Goal: Check status

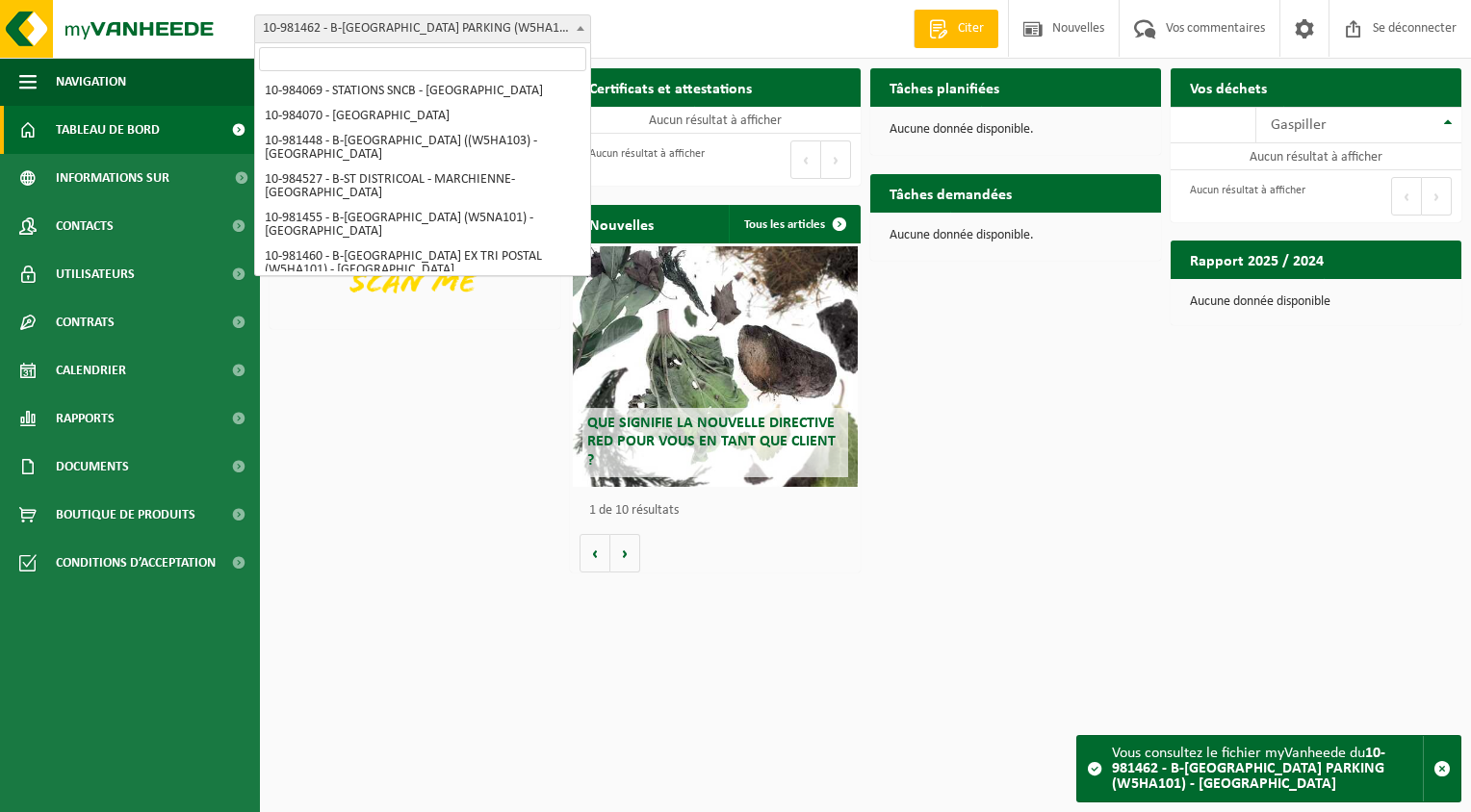
click at [583, 30] on span at bounding box center [581, 28] width 20 height 25
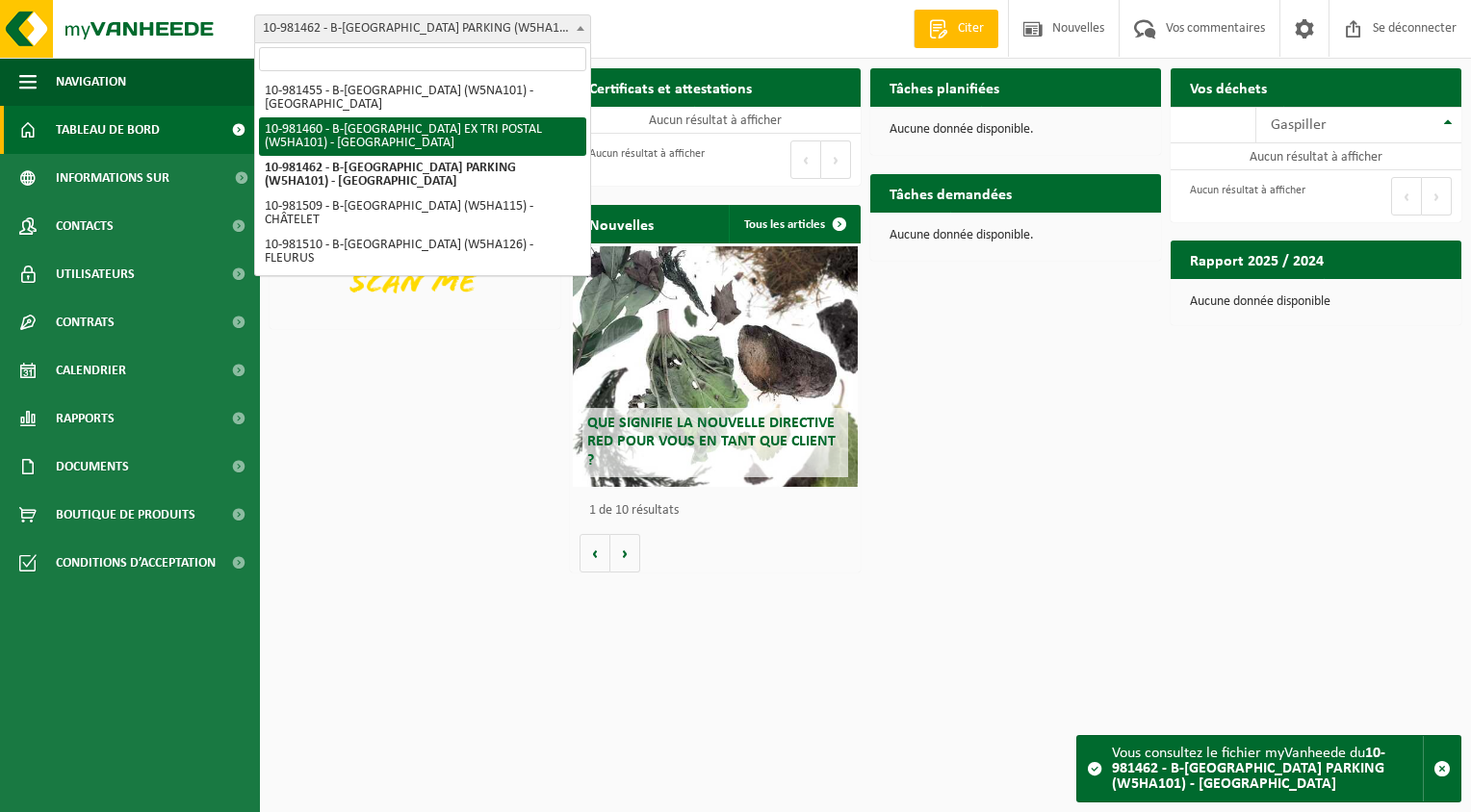
select select "161981"
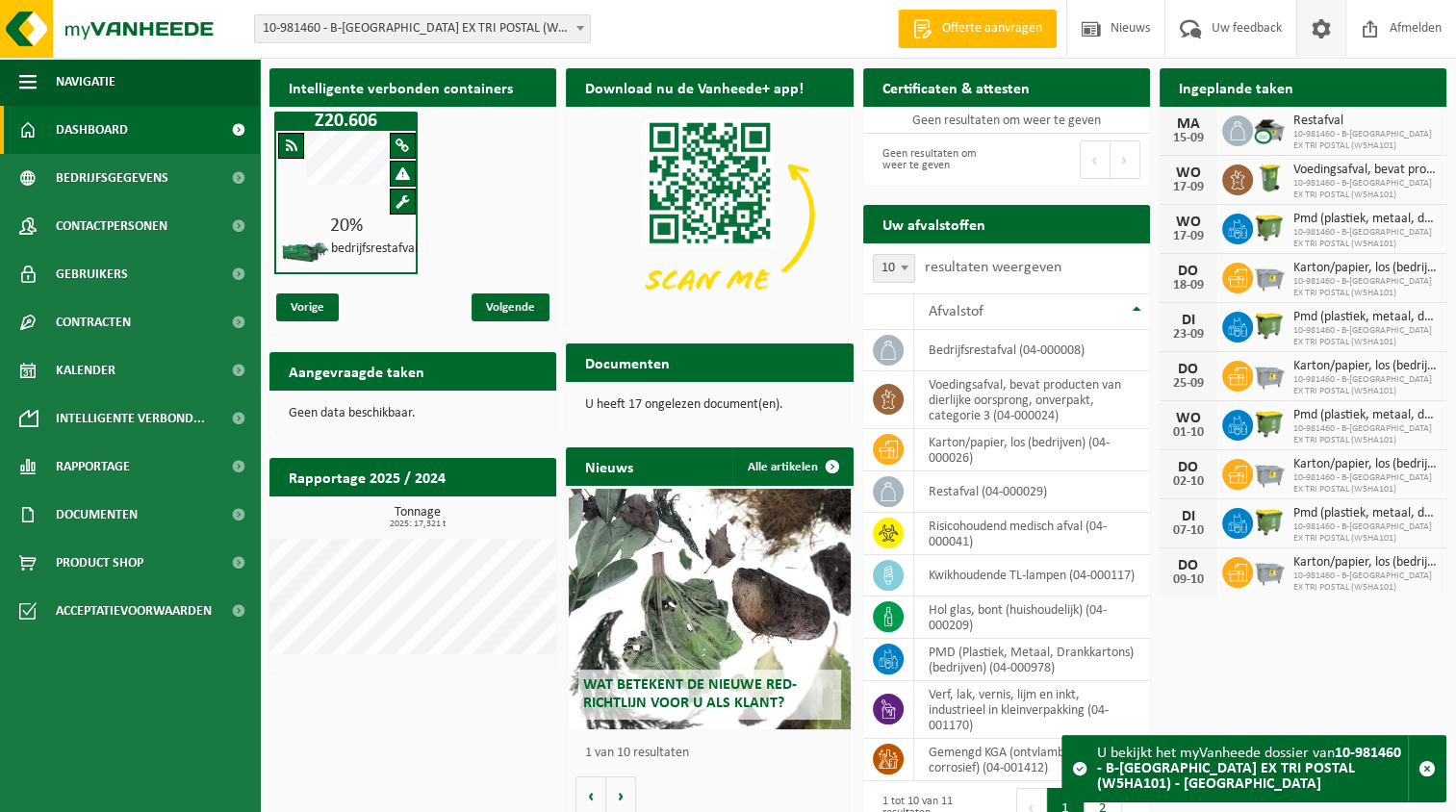
click at [1332, 30] on span at bounding box center [1321, 28] width 28 height 57
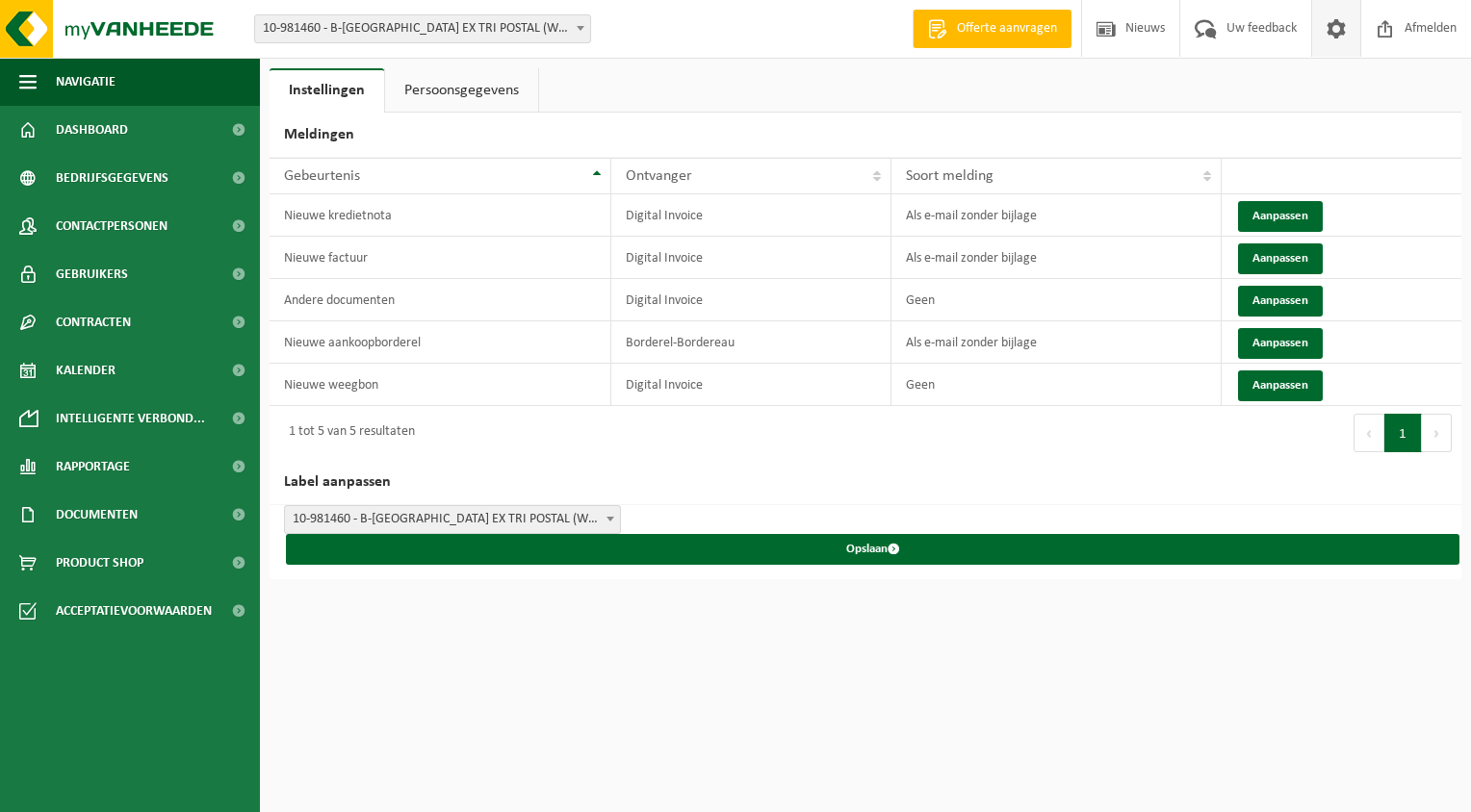
click at [1332, 30] on span at bounding box center [1336, 28] width 28 height 57
click at [1036, 27] on span "Offerte aanvragen" at bounding box center [1007, 29] width 110 height 20
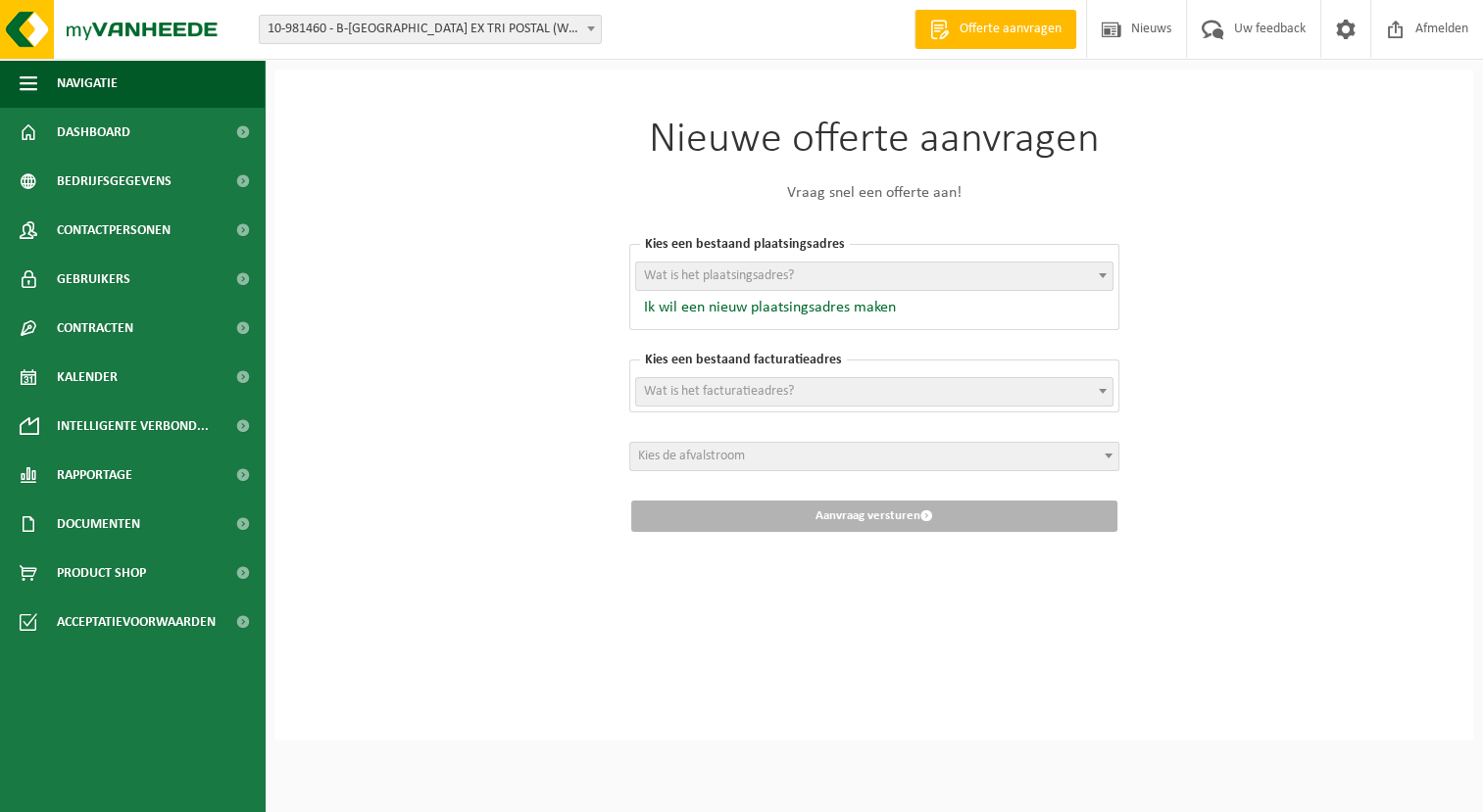
click at [1055, 28] on span "Offerte aanvragen" at bounding box center [1011, 30] width 112 height 20
click at [1133, 29] on span "Nieuws" at bounding box center [1152, 29] width 50 height 58
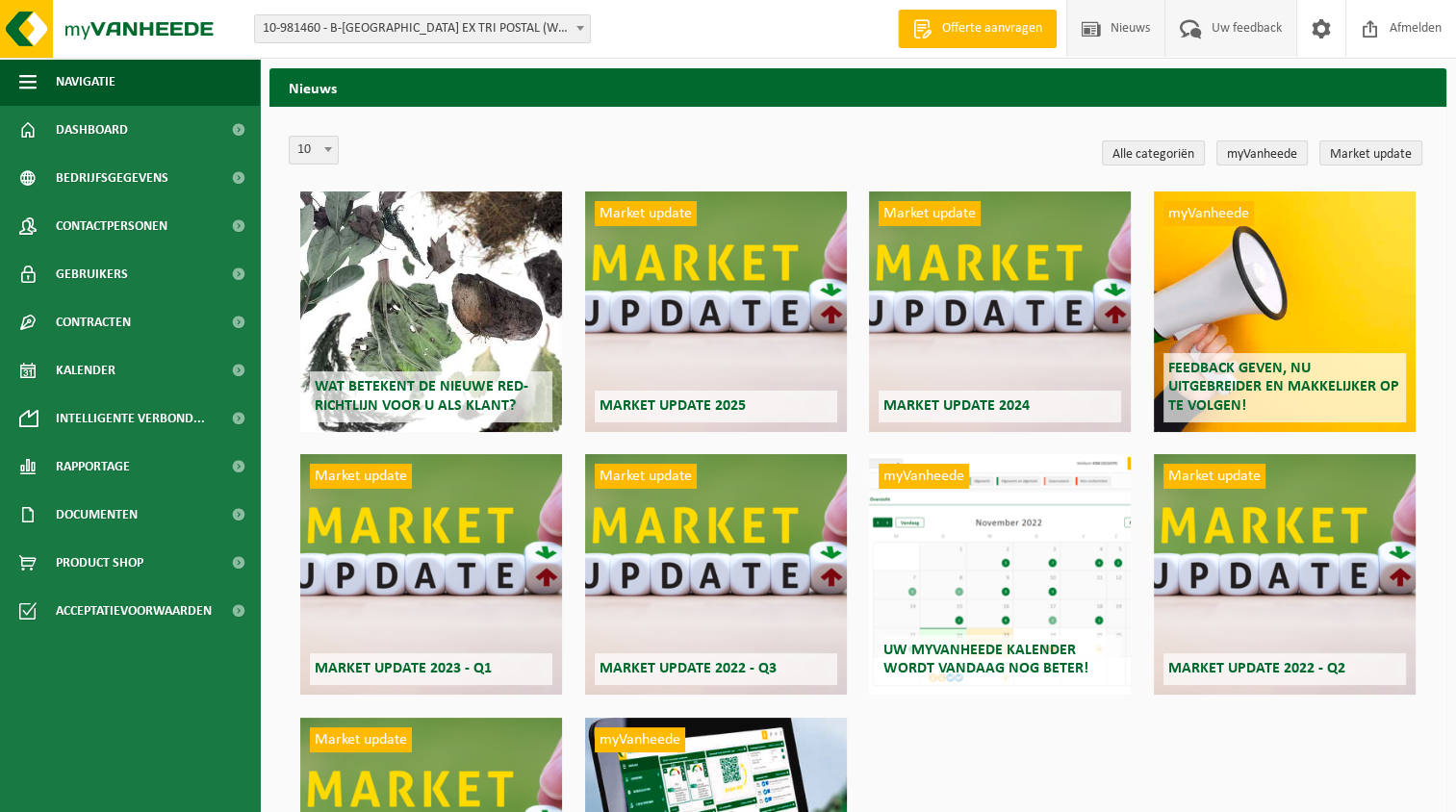
click at [1225, 26] on span "Uw feedback" at bounding box center [1247, 28] width 80 height 57
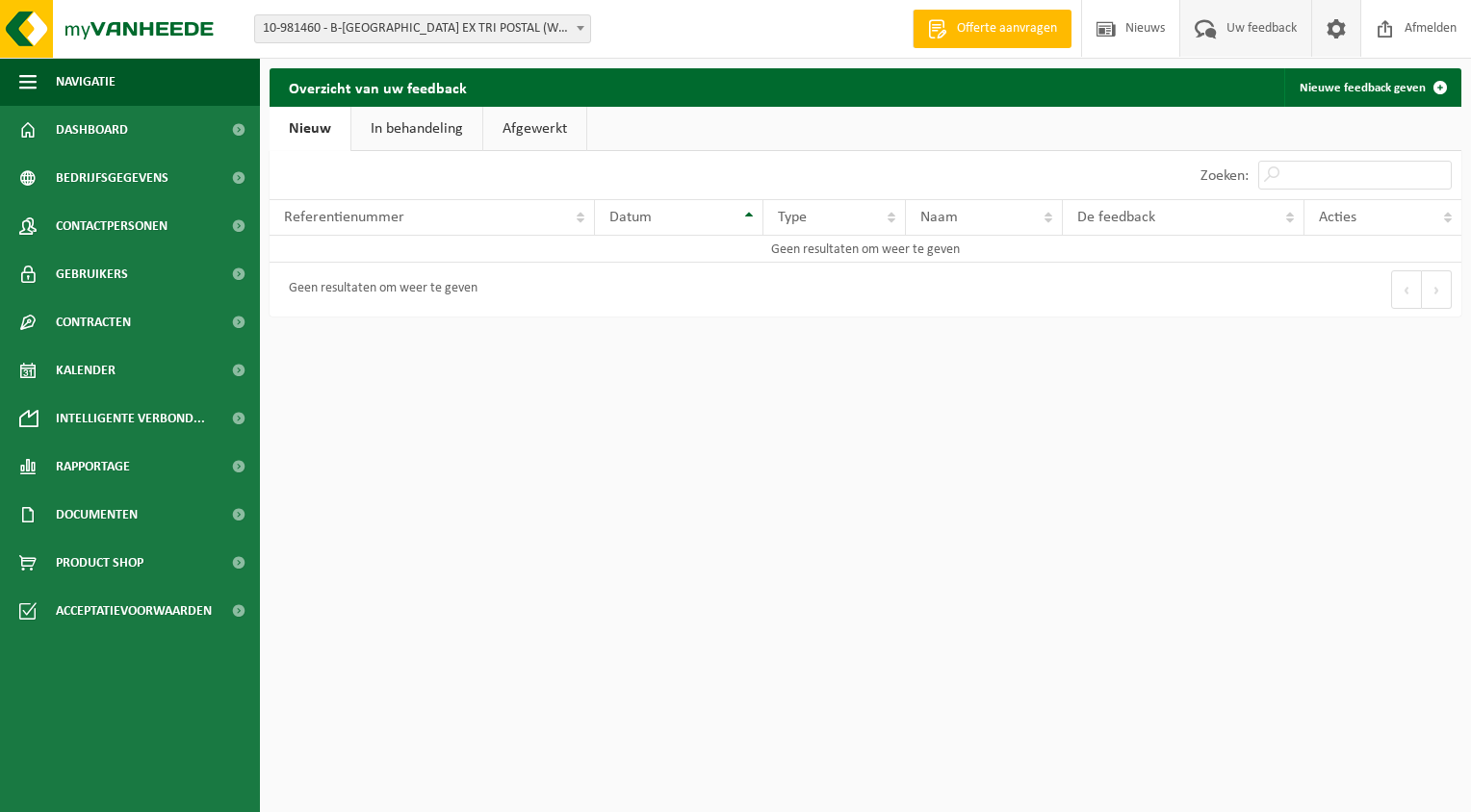
click at [1325, 29] on span at bounding box center [1336, 28] width 28 height 57
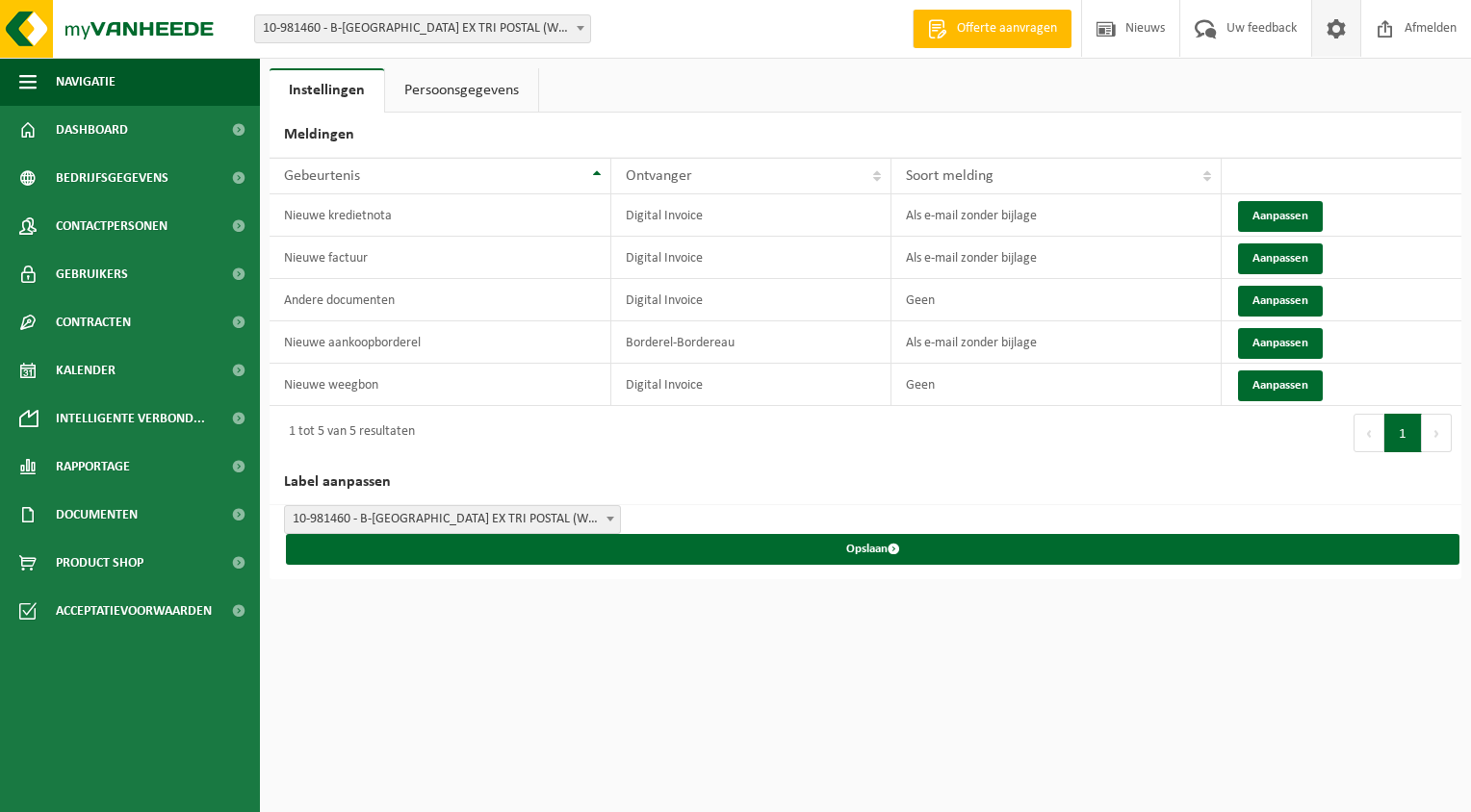
click at [519, 24] on span "10-981460 - B-[GEOGRAPHIC_DATA] EX TRI POSTAL (W5HA101) - [GEOGRAPHIC_DATA]" at bounding box center [422, 29] width 335 height 27
click at [1147, 28] on span "Nieuws" at bounding box center [1145, 28] width 49 height 57
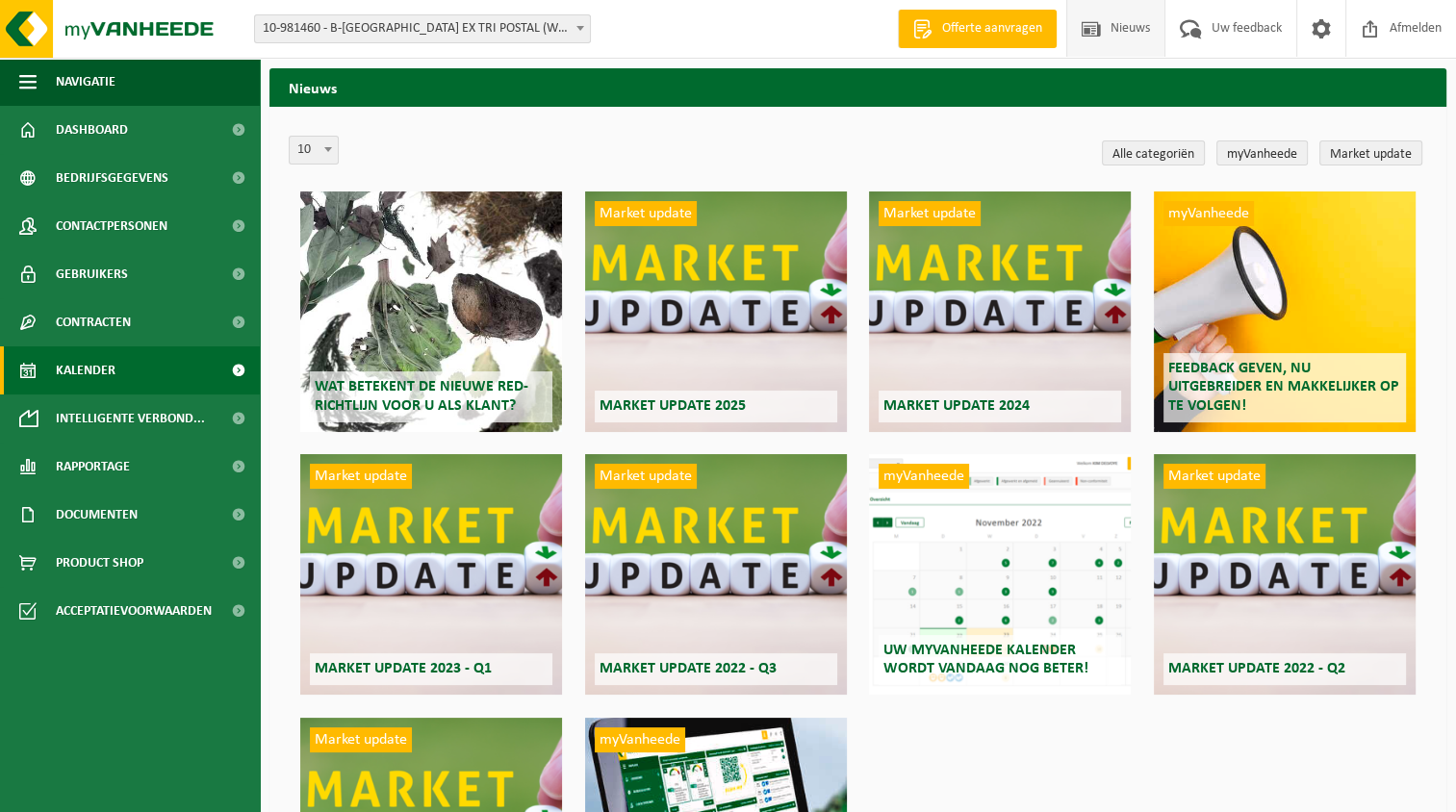
click at [153, 375] on link "Kalender" at bounding box center [129, 370] width 260 height 48
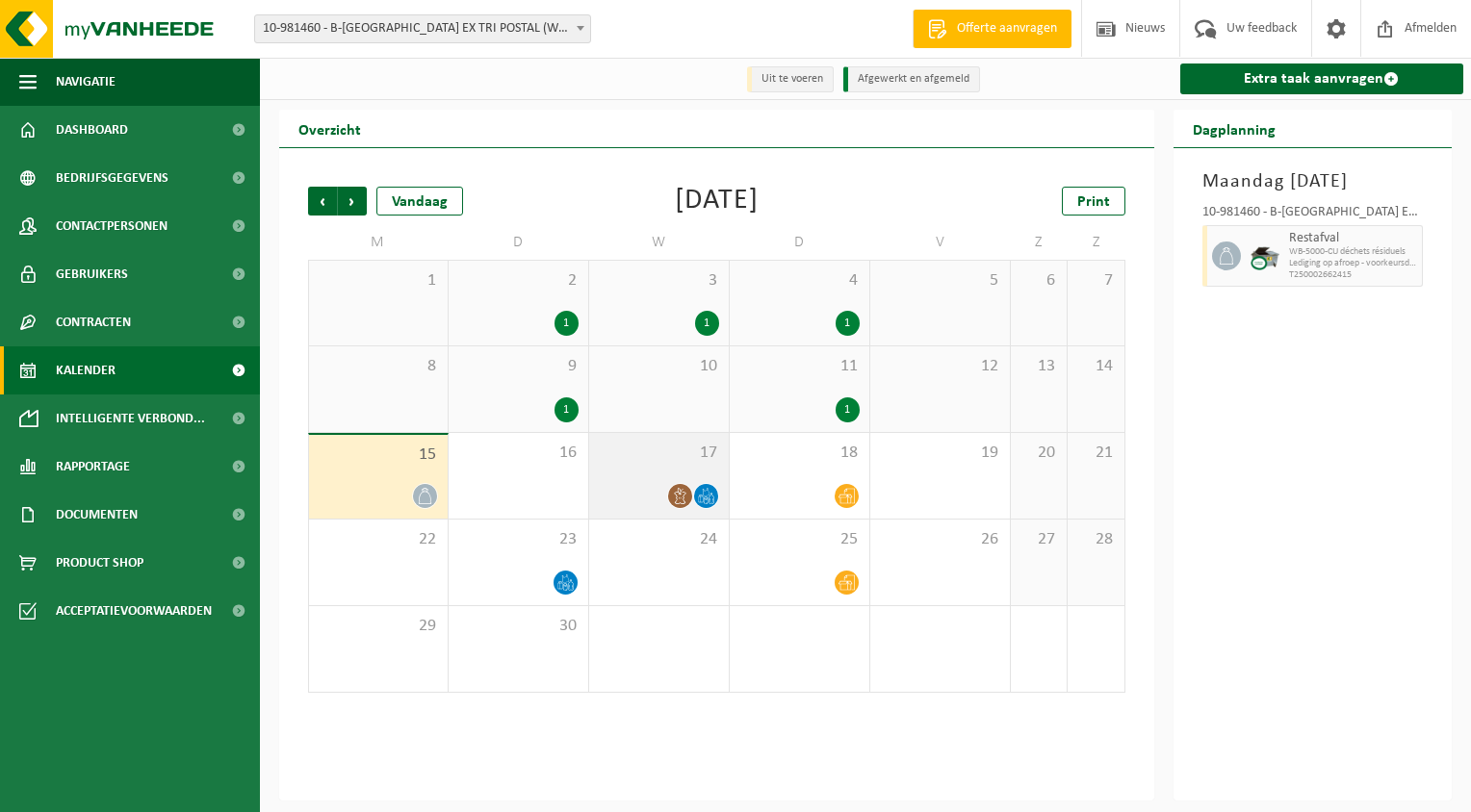
click at [701, 504] on icon at bounding box center [706, 496] width 17 height 17
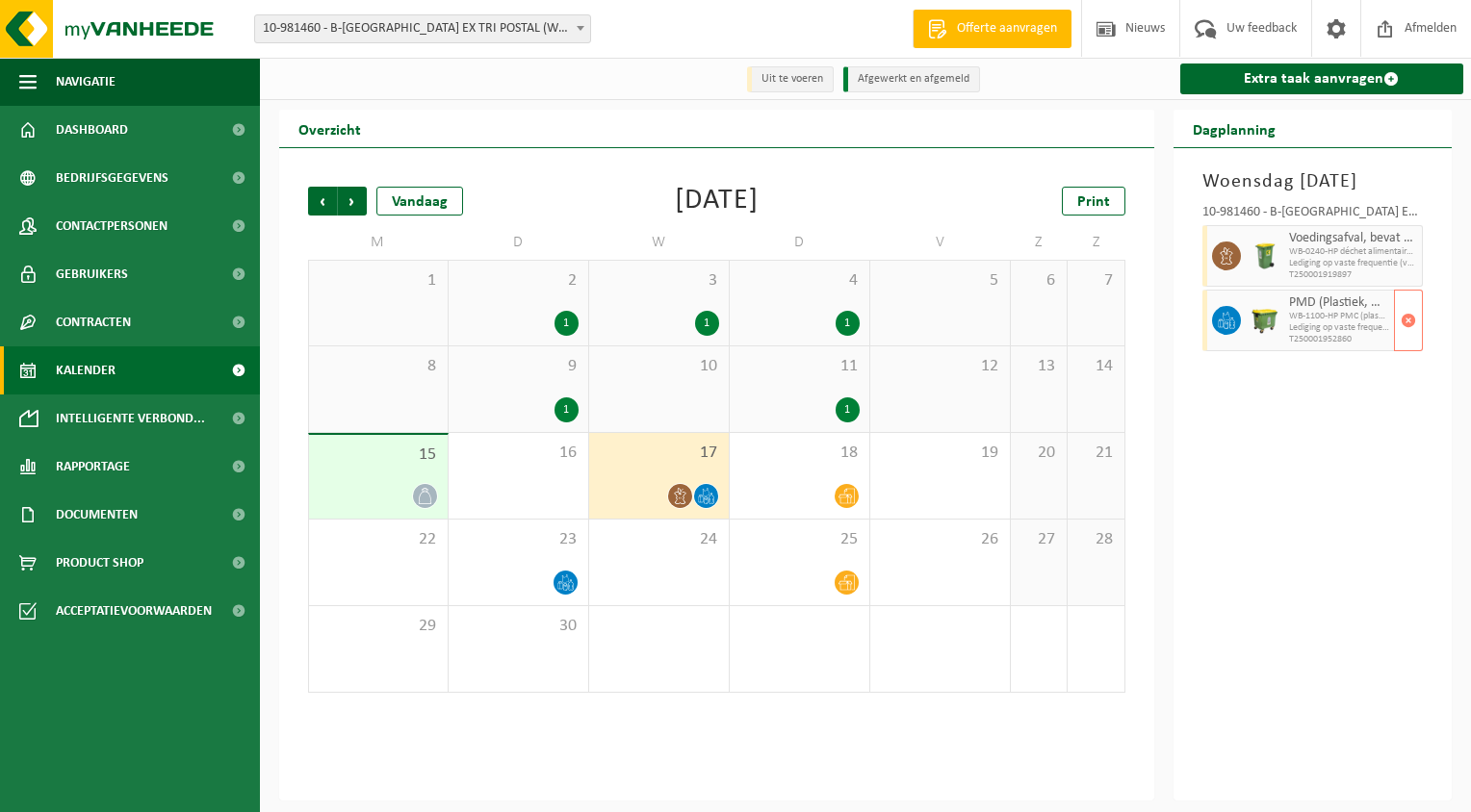
click at [1228, 329] on icon at bounding box center [1227, 320] width 18 height 18
click at [1220, 264] on icon at bounding box center [1227, 256] width 18 height 18
click at [847, 513] on div "18" at bounding box center [800, 475] width 139 height 85
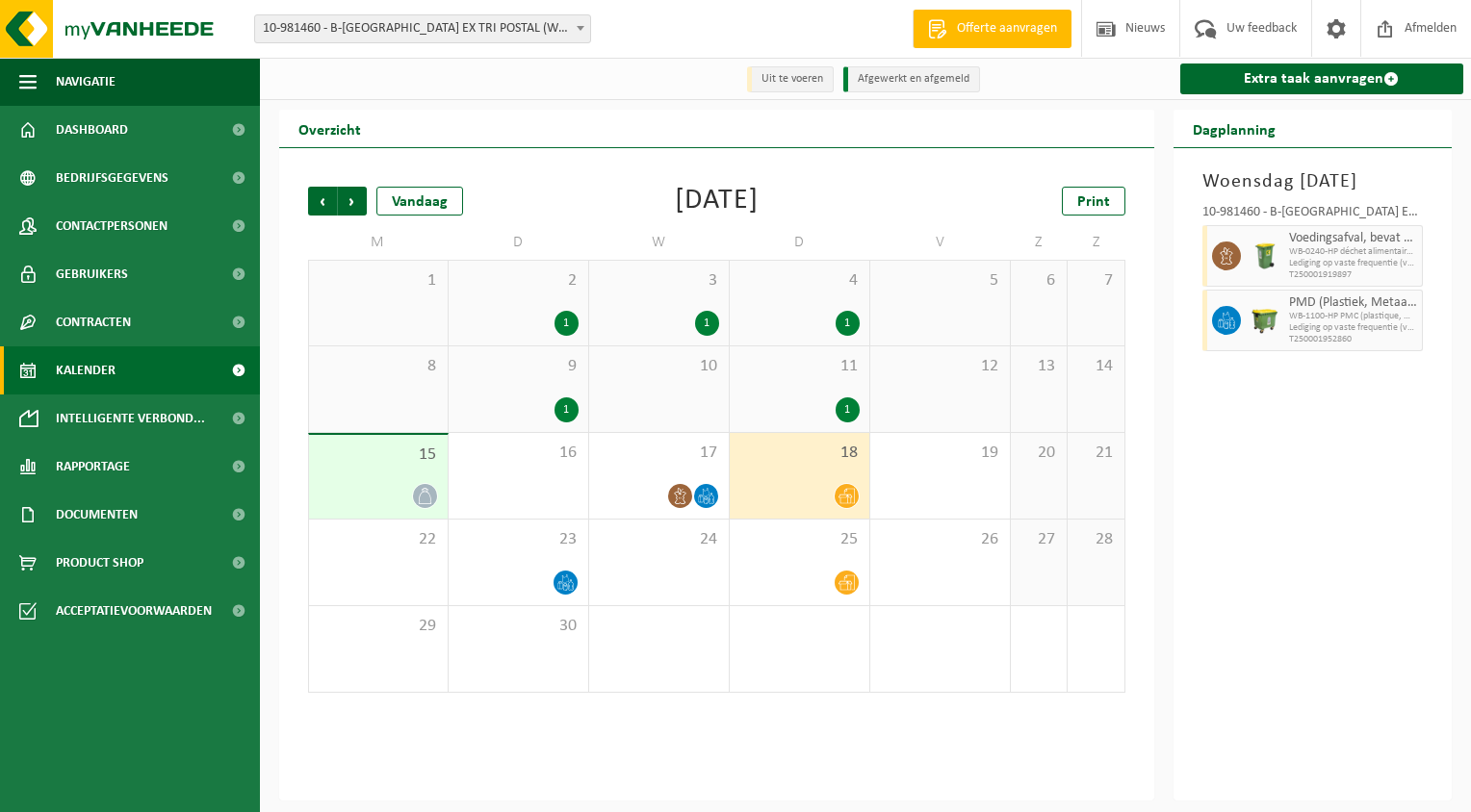
click at [847, 504] on icon at bounding box center [847, 497] width 17 height 16
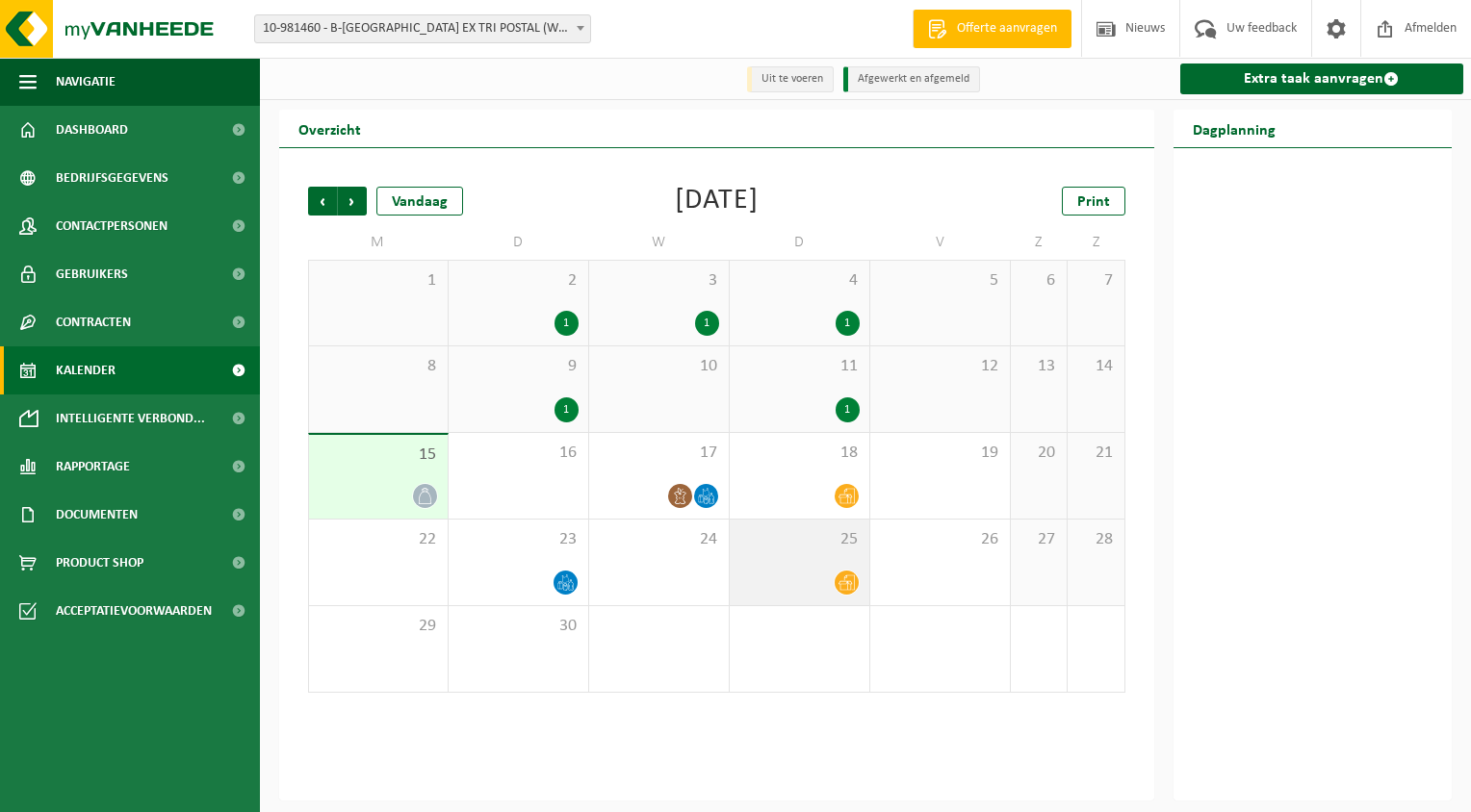
click at [847, 590] on icon at bounding box center [847, 583] width 17 height 16
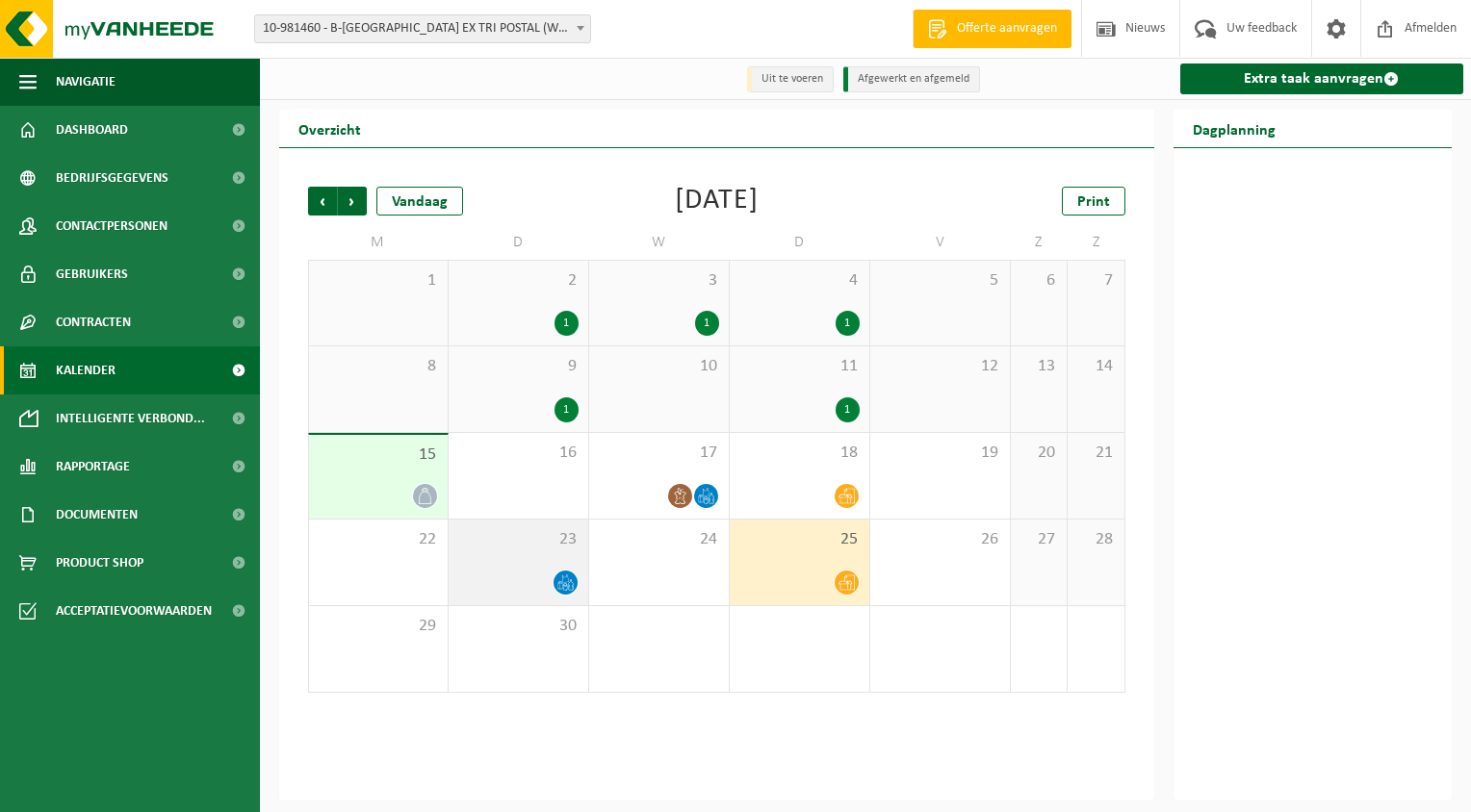
click at [571, 579] on icon at bounding box center [565, 582] width 17 height 17
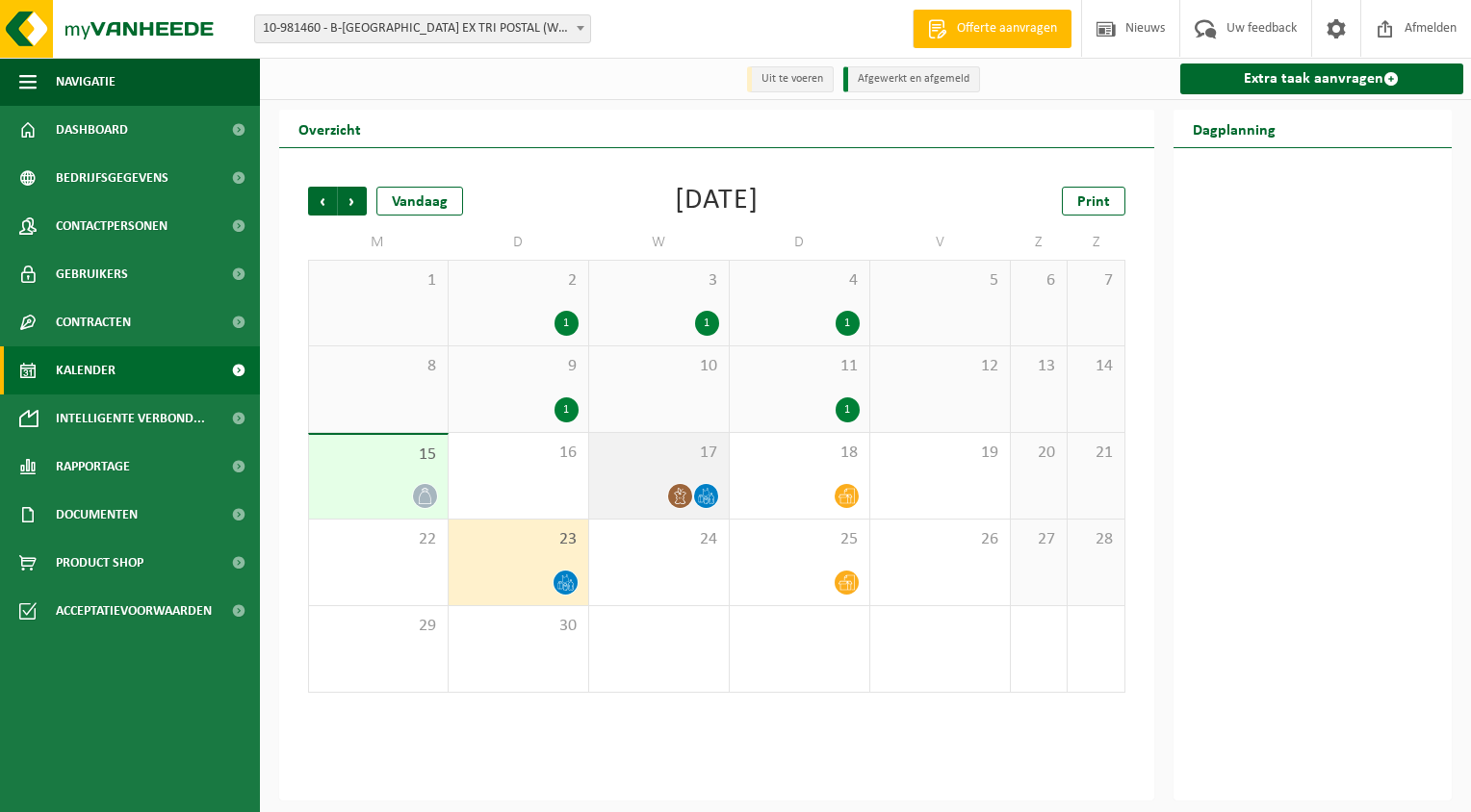
click at [676, 496] on icon at bounding box center [680, 496] width 12 height 17
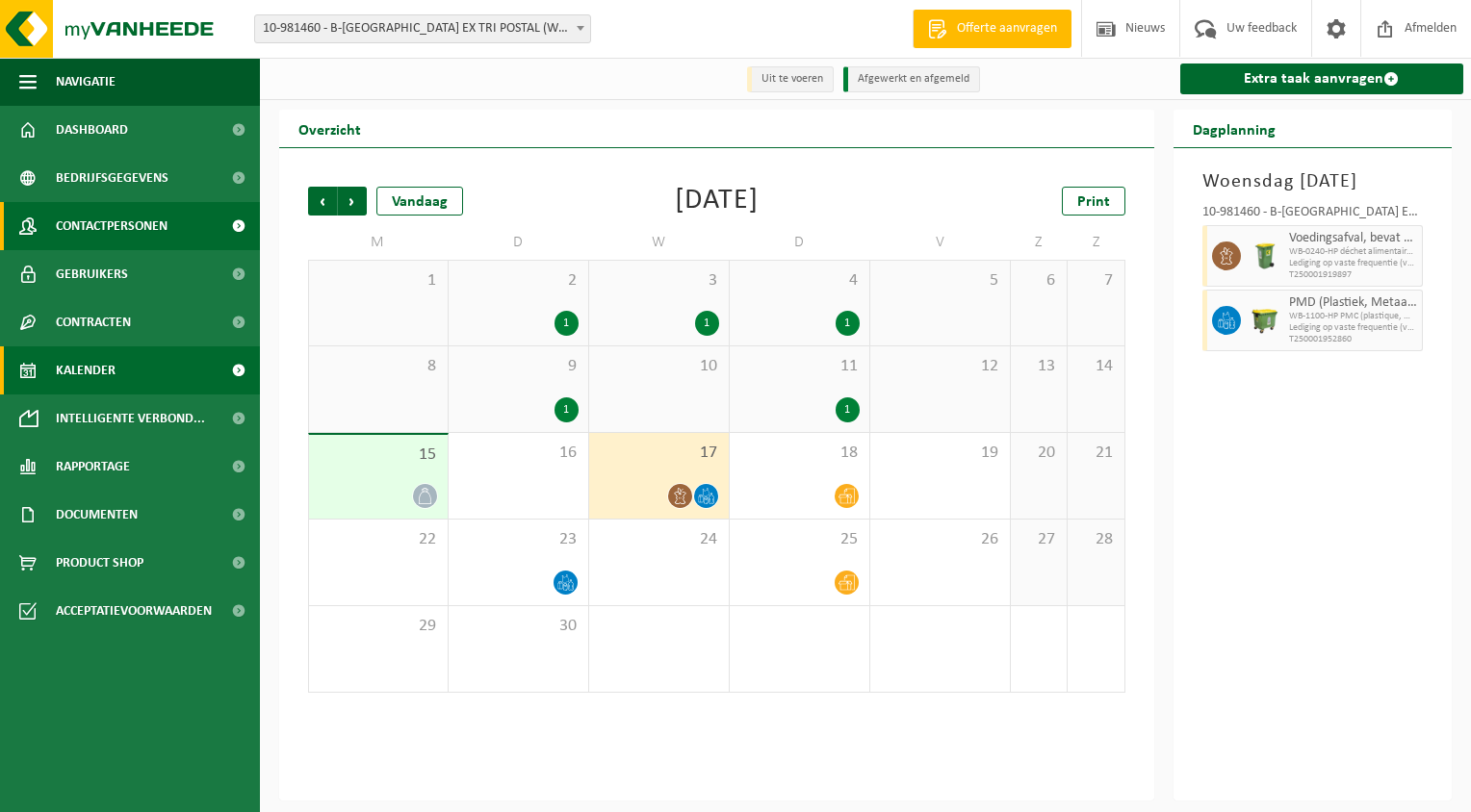
click at [243, 222] on span at bounding box center [238, 225] width 43 height 48
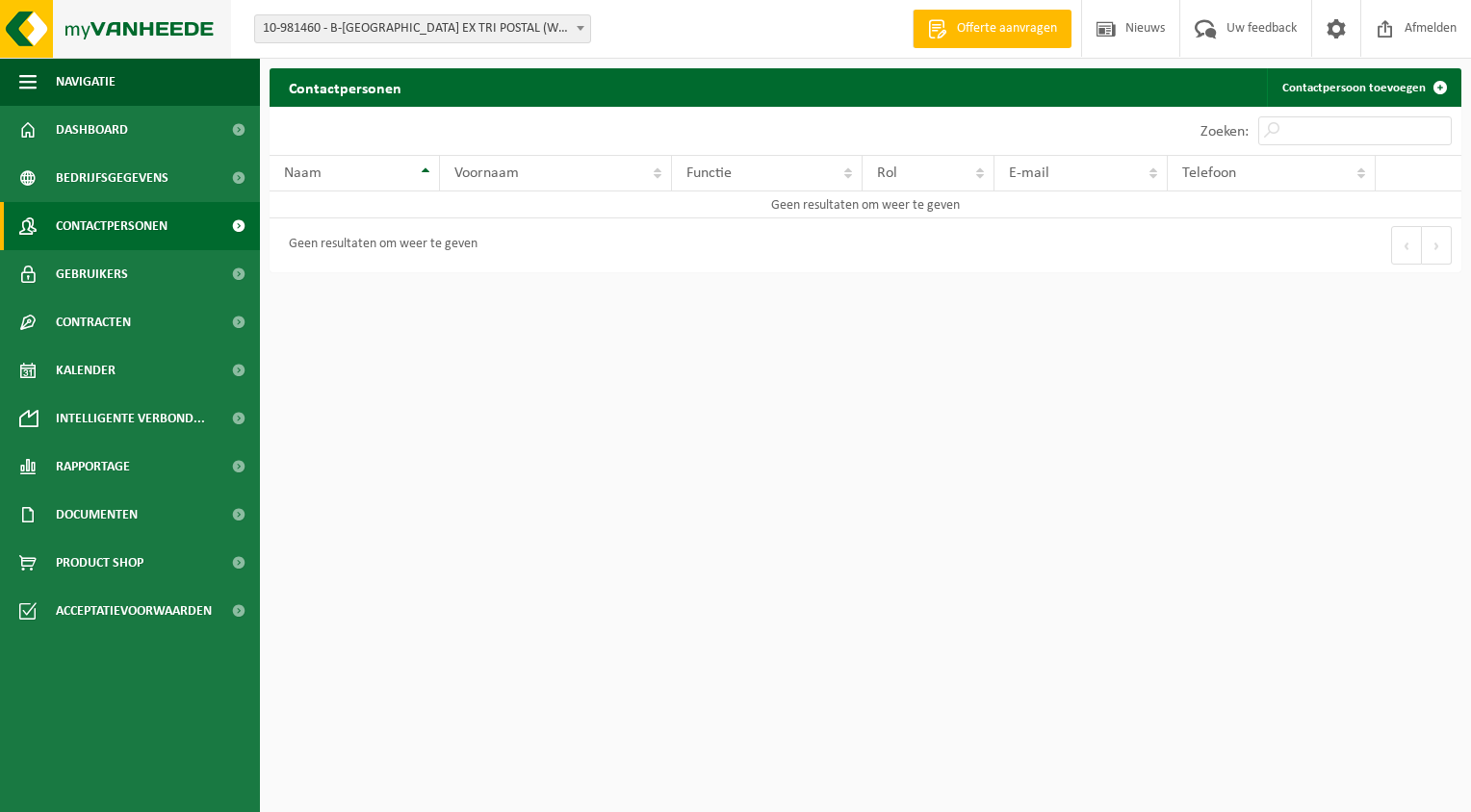
click at [82, 32] on img at bounding box center [116, 28] width 231 height 58
